Goal: Check status: Check status

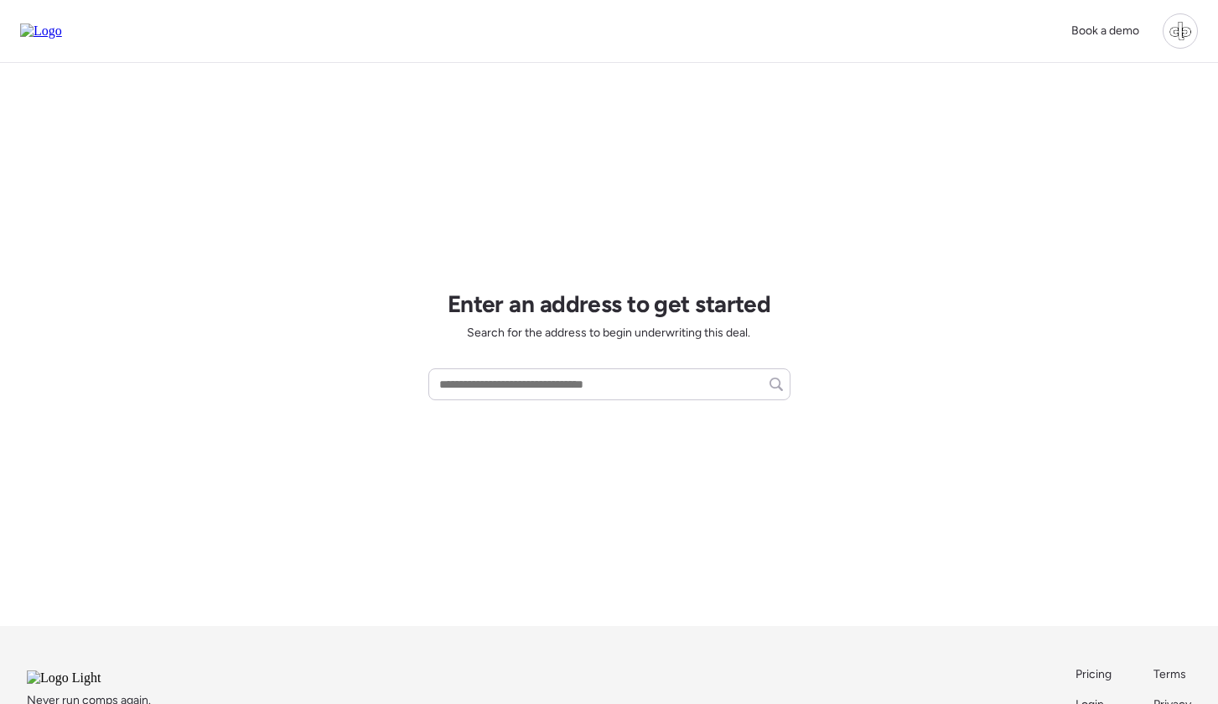
click at [1182, 28] on div at bounding box center [1180, 30] width 35 height 35
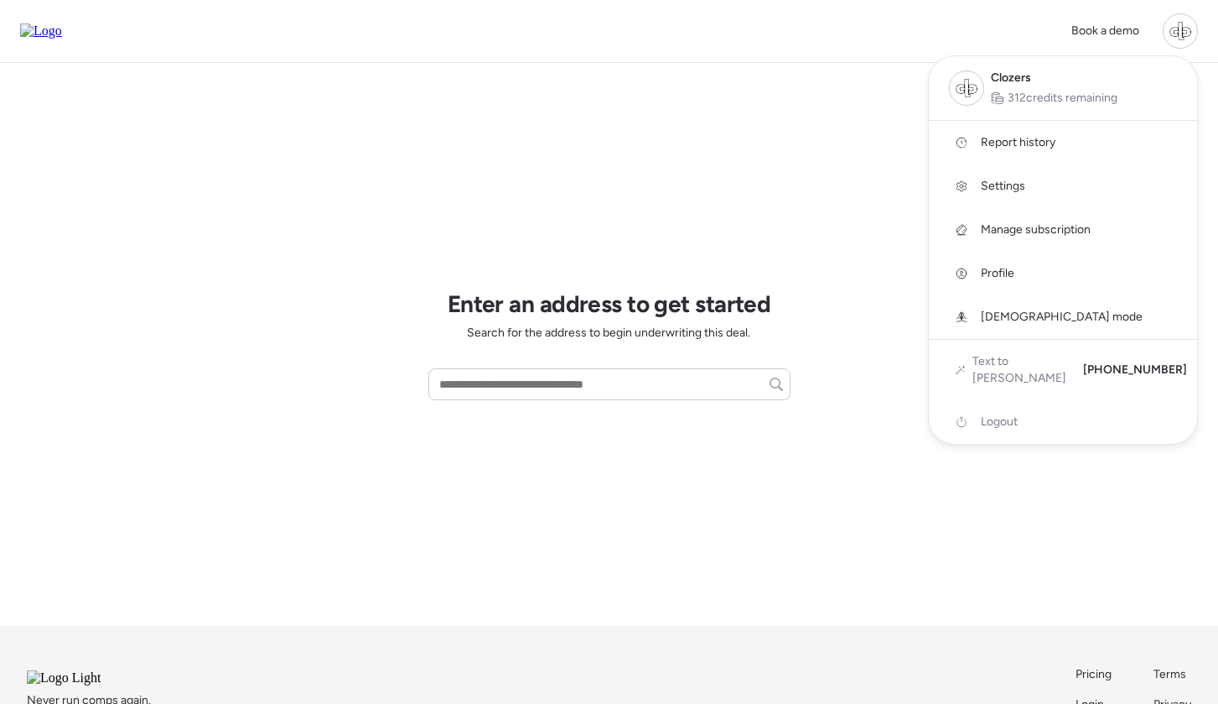
click at [1016, 136] on span "Report history" at bounding box center [1018, 142] width 75 height 17
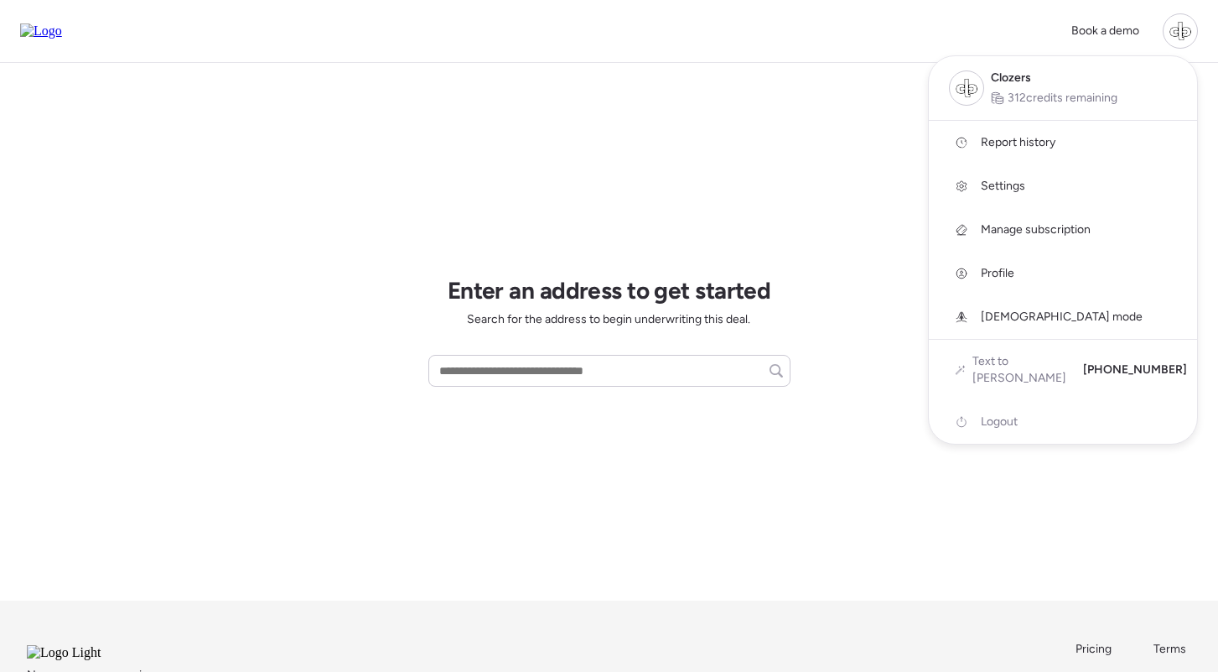
click at [864, 113] on div at bounding box center [609, 289] width 1218 height 672
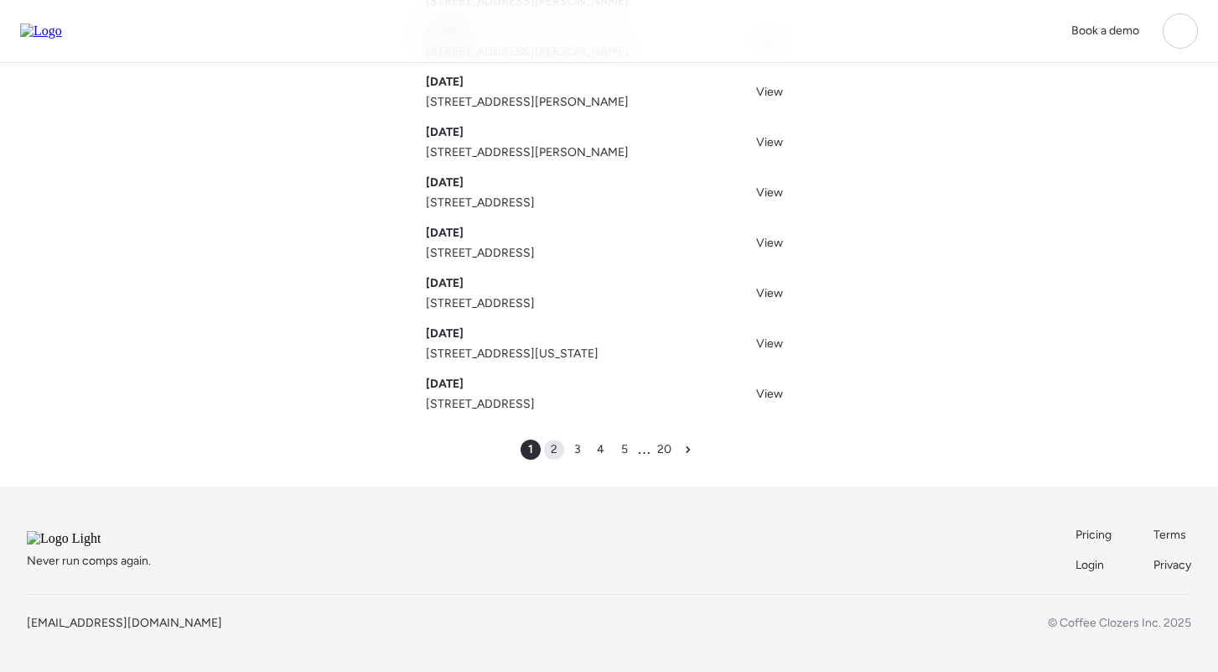
scroll to position [264, 0]
click at [559, 439] on div "2" at bounding box center [554, 449] width 20 height 20
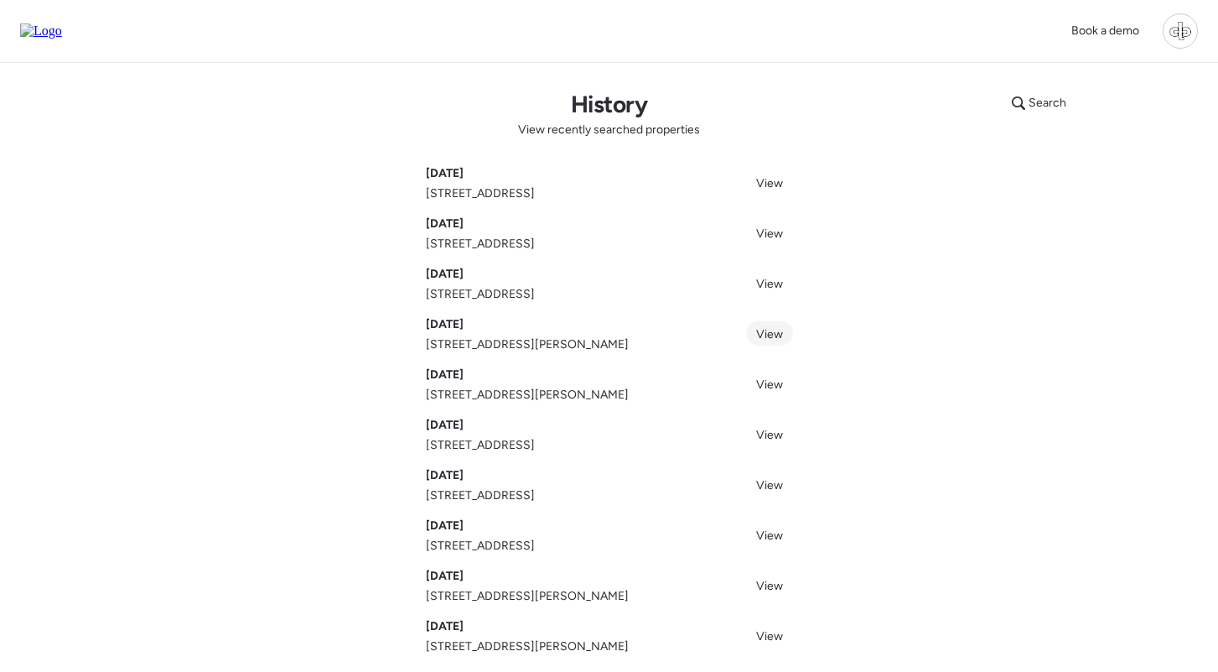
click at [766, 339] on span "View" at bounding box center [769, 334] width 27 height 14
